Goal: Information Seeking & Learning: Learn about a topic

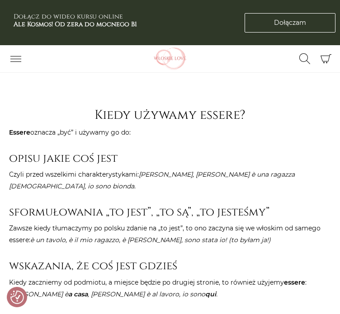
scroll to position [768, 0]
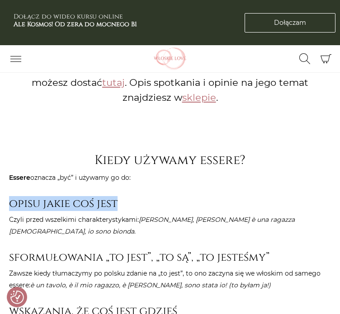
drag, startPoint x: 11, startPoint y: 193, endPoint x: 141, endPoint y: 190, distance: 130.3
click at [141, 197] on h3 "opisu jakie coś jest" at bounding box center [170, 203] width 322 height 13
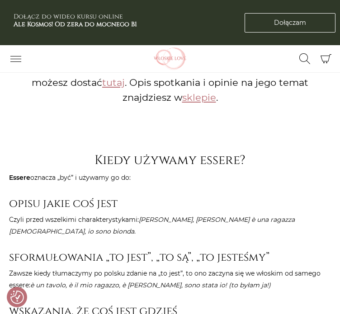
drag, startPoint x: 100, startPoint y: 193, endPoint x: 155, endPoint y: 149, distance: 70.8
click at [152, 172] on p "Essere oznacza „być” i używamy go do:" at bounding box center [170, 178] width 322 height 12
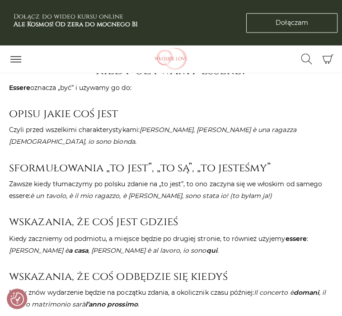
scroll to position [861, 0]
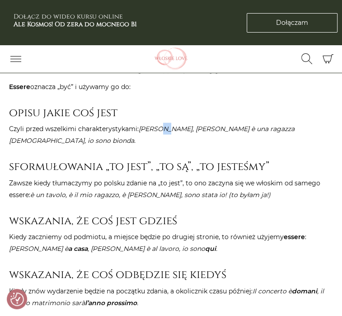
drag, startPoint x: 161, startPoint y: 115, endPoint x: 167, endPoint y: 114, distance: 5.9
click at [167, 125] on em "[PERSON_NAME], [PERSON_NAME] è una ragazza [DEMOGRAPHIC_DATA], io sono bionda" at bounding box center [152, 135] width 286 height 20
copy em "è"
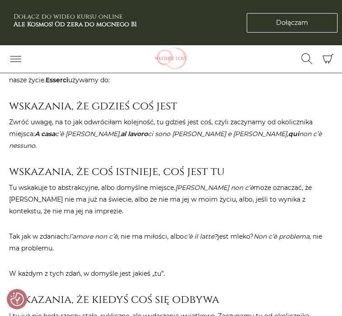
scroll to position [1223, 0]
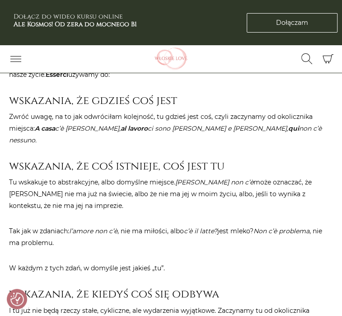
click at [67, 176] on p "Tu wskakuje to abstrakcyjne, albo domyślne miejsce. [PERSON_NAME] non c’è może …" at bounding box center [171, 193] width 324 height 35
click at [150, 176] on p "Tu wskakuje to abstrakcyjne, albo domyślne miejsce. [PERSON_NAME] non c’è może …" at bounding box center [171, 193] width 324 height 35
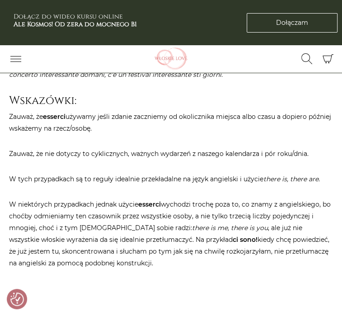
scroll to position [1404, 0]
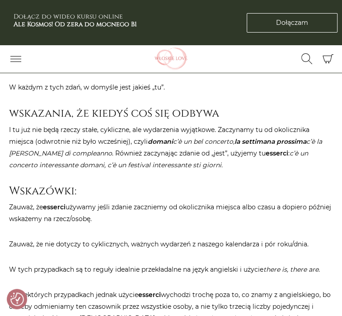
click at [146, 149] on em "c’è un concerto interessante domani, c’è un festival interessante sti giorni." at bounding box center [158, 159] width 299 height 20
click at [147, 185] on h3 "Wskazówki:" at bounding box center [171, 191] width 324 height 13
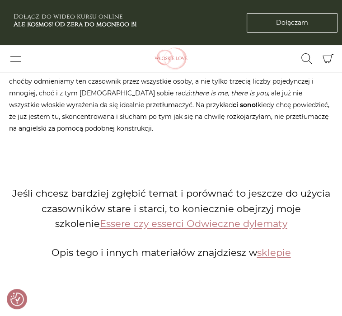
scroll to position [1630, 0]
